Goal: Complete application form

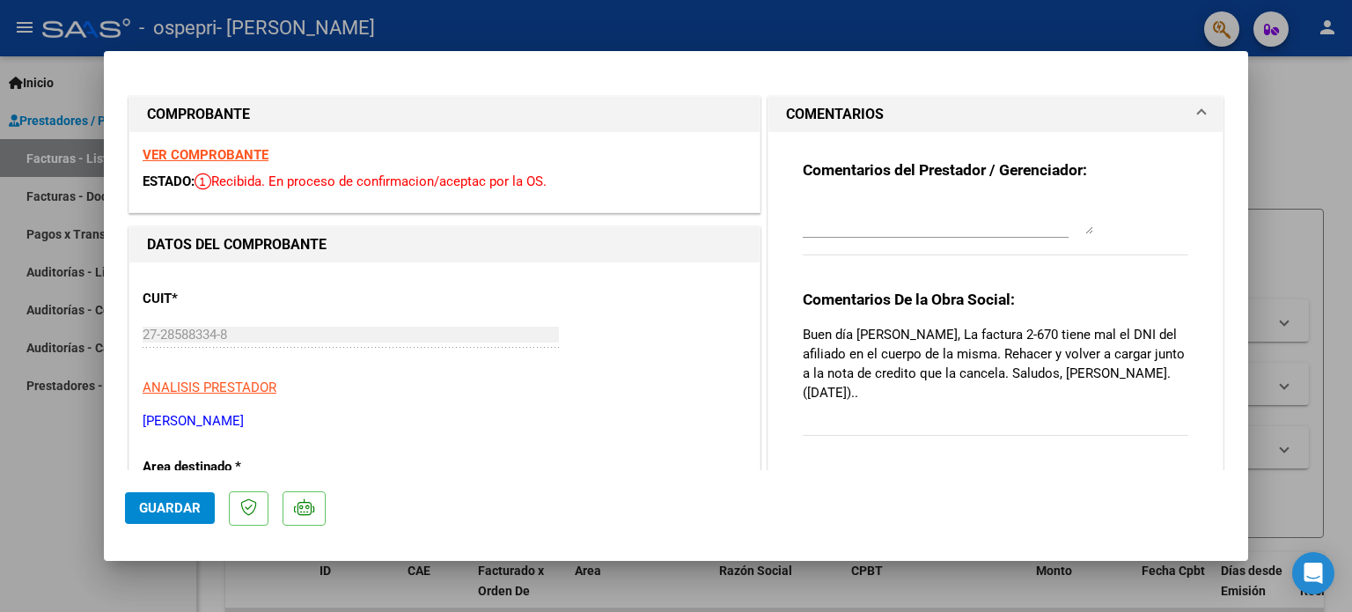
click at [1300, 115] on div at bounding box center [676, 306] width 1352 height 612
type input "$ 0,00"
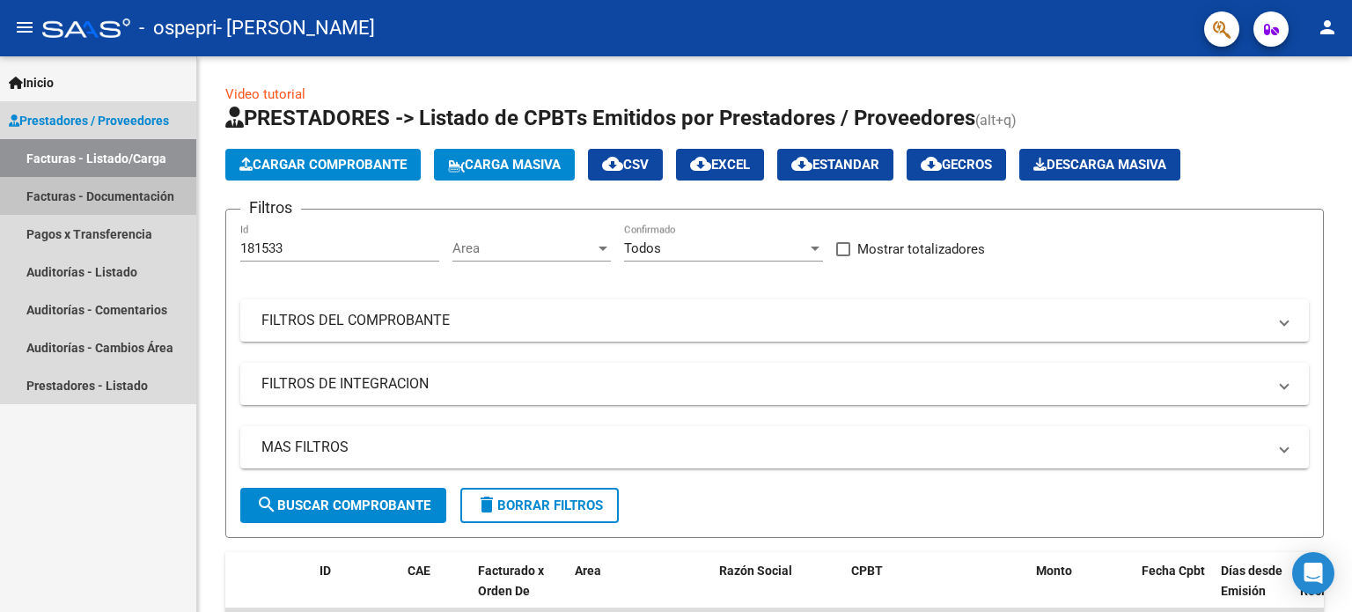
click at [108, 196] on link "Facturas - Documentación" at bounding box center [98, 196] width 196 height 38
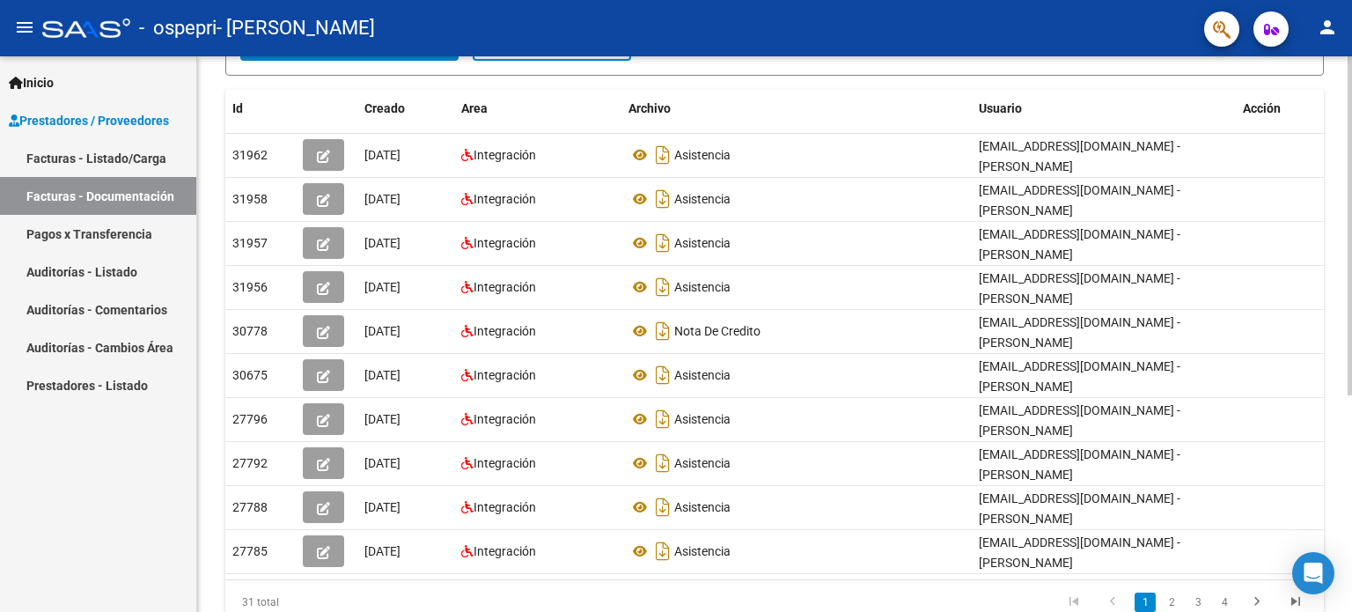
scroll to position [285, 0]
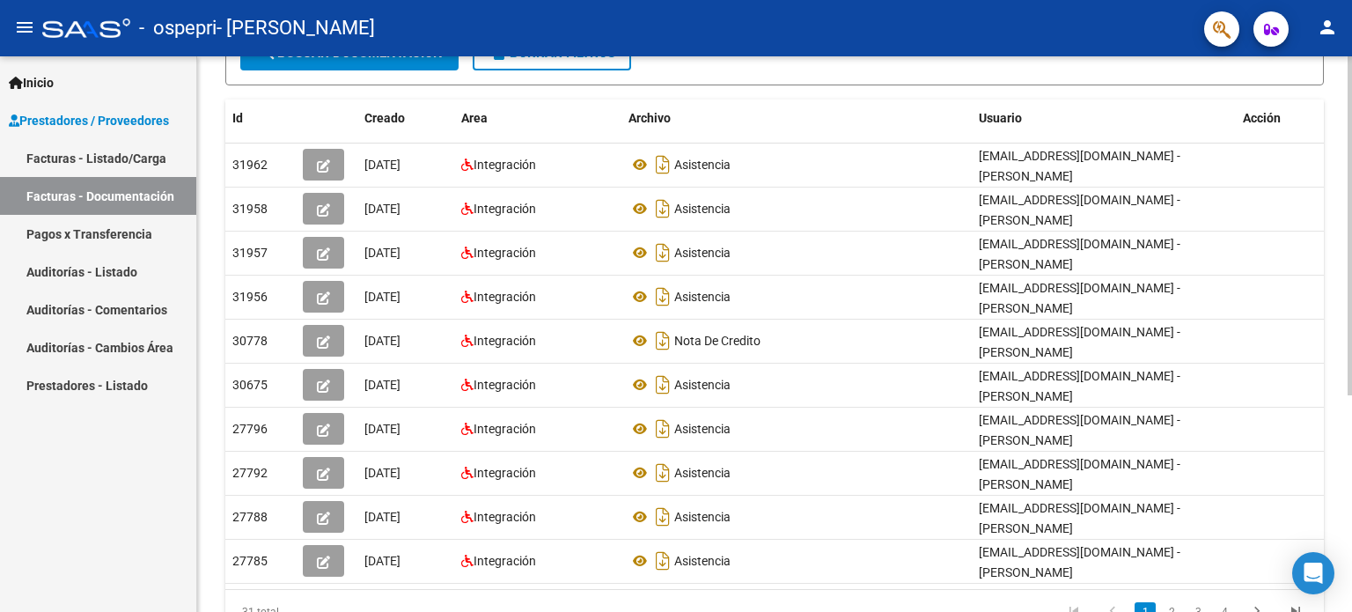
click at [1345, 439] on div "PRESTADORES -> Comprobantes - Documentación Respaldatoria cloud_download Export…" at bounding box center [777, 234] width 1160 height 912
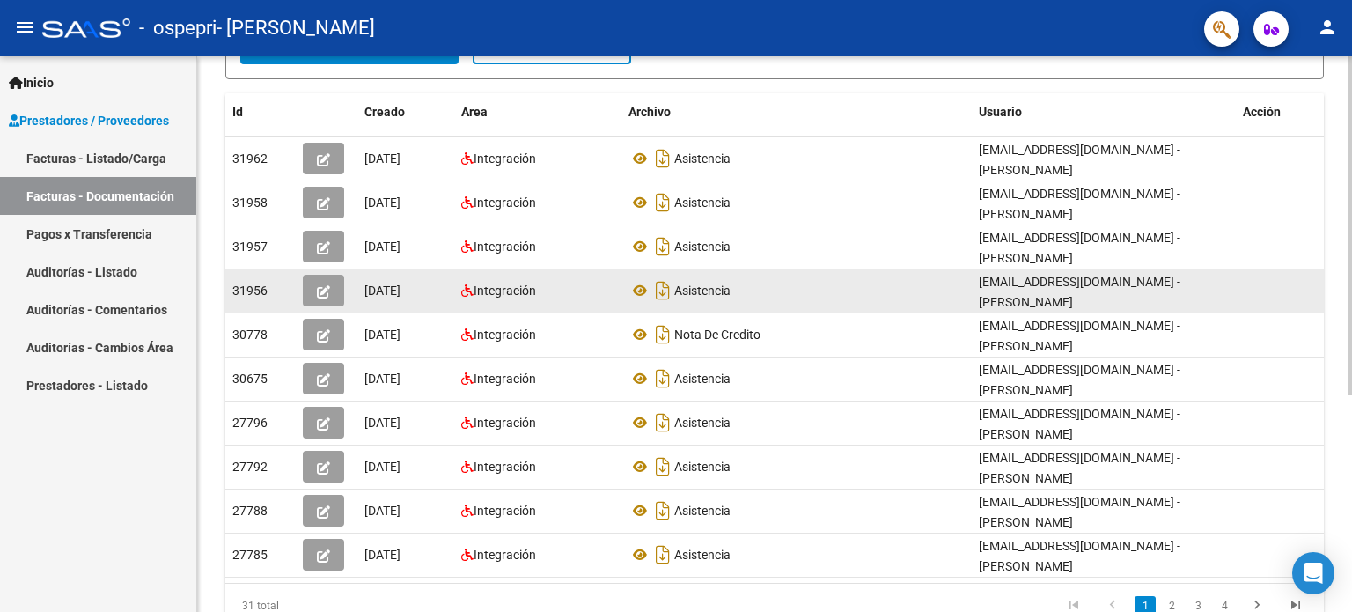
click at [573, 296] on div "Integración" at bounding box center [537, 291] width 153 height 20
click at [323, 289] on icon "button" at bounding box center [323, 291] width 13 height 13
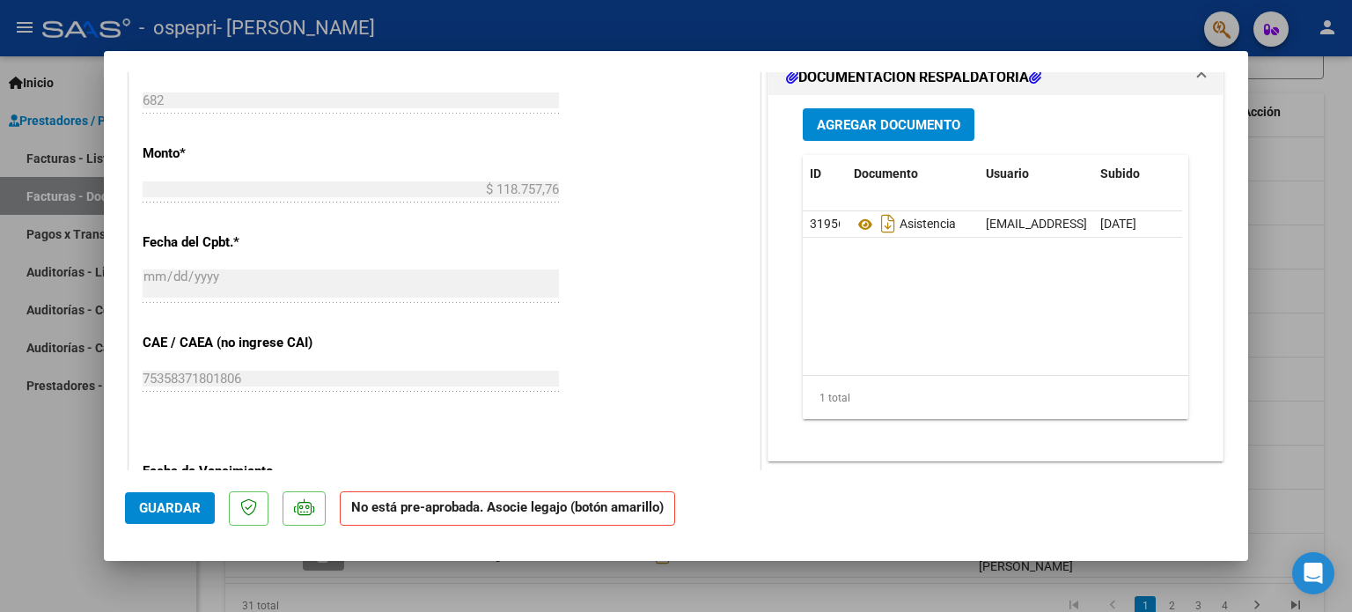
scroll to position [0, 0]
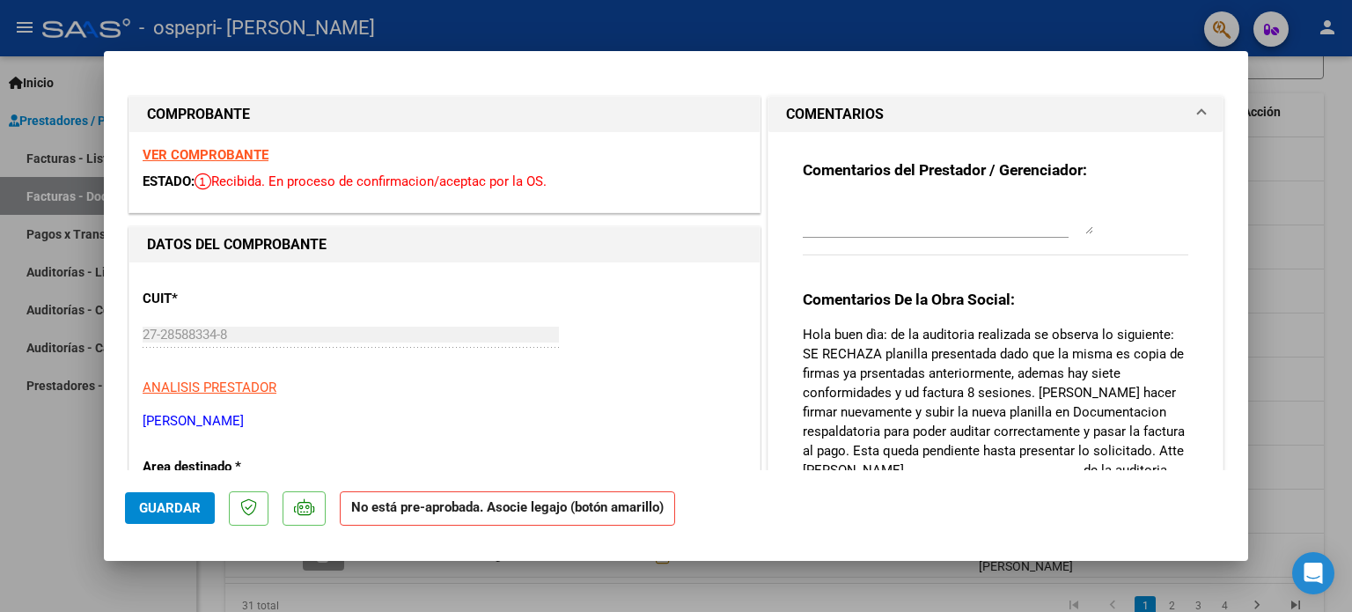
click at [1323, 126] on div at bounding box center [676, 306] width 1352 height 612
type input "$ 0,00"
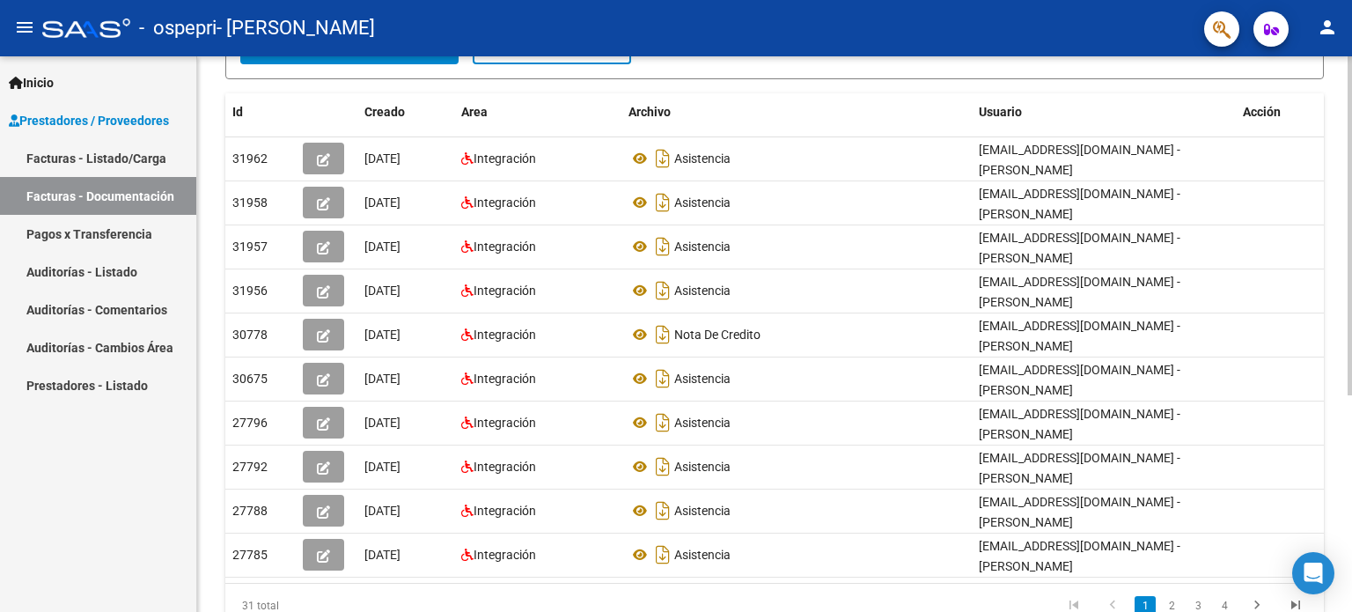
drag, startPoint x: 1345, startPoint y: 377, endPoint x: 1332, endPoint y: 225, distance: 152.9
click at [1332, 225] on div "PRESTADORES -> Comprobantes - Documentación Respaldatoria cloud_download Export…" at bounding box center [774, 228] width 1155 height 912
